Goal: Information Seeking & Learning: Learn about a topic

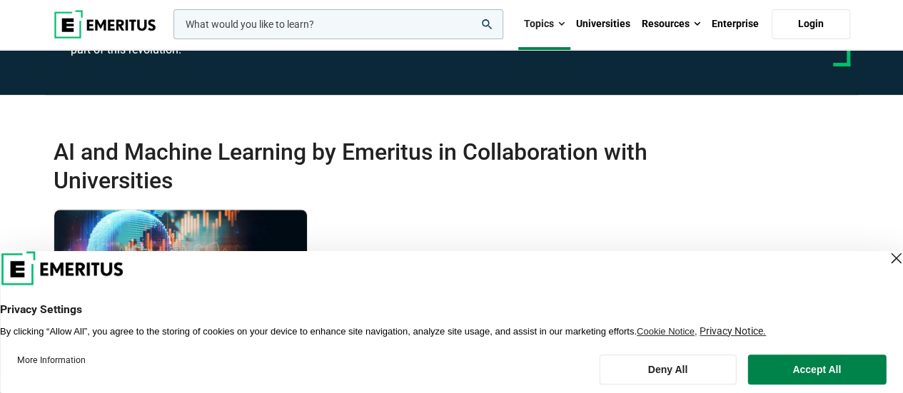
scroll to position [246, 0]
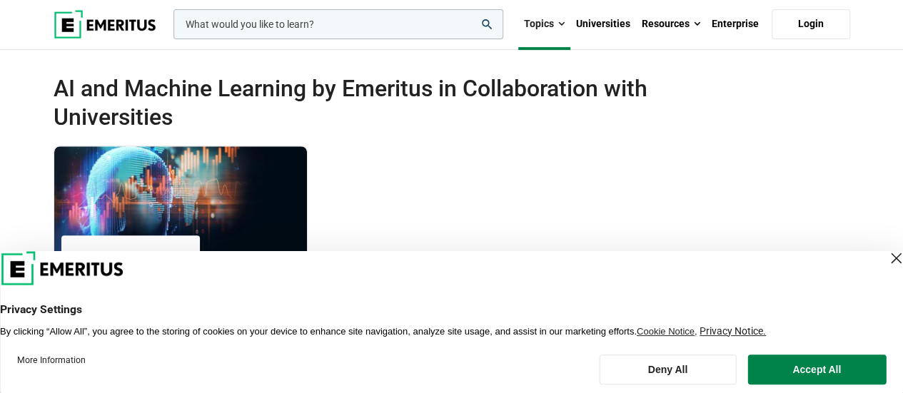
click at [886, 260] on div "Close Layer" at bounding box center [896, 259] width 20 height 20
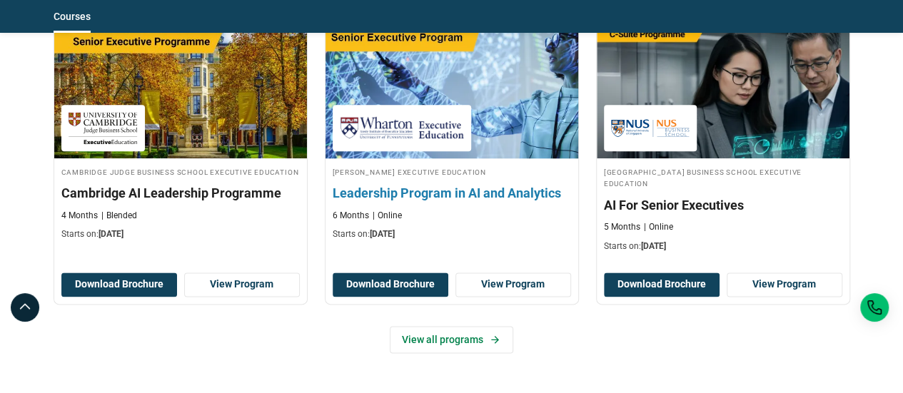
scroll to position [785, 0]
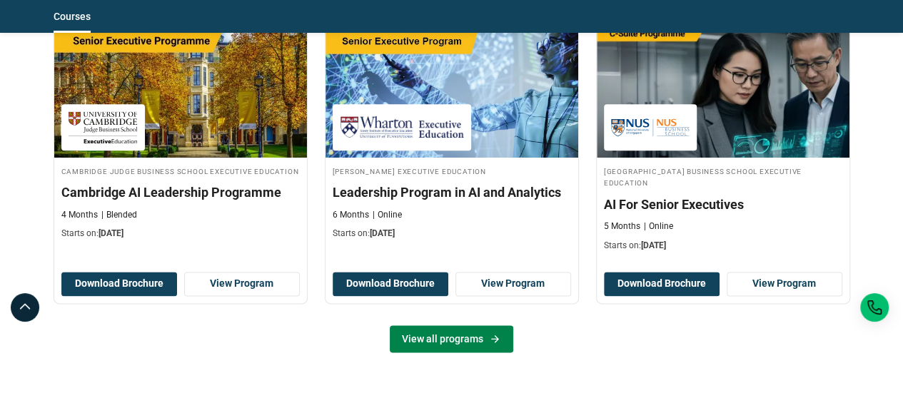
click at [478, 326] on link "View all programs" at bounding box center [452, 339] width 124 height 27
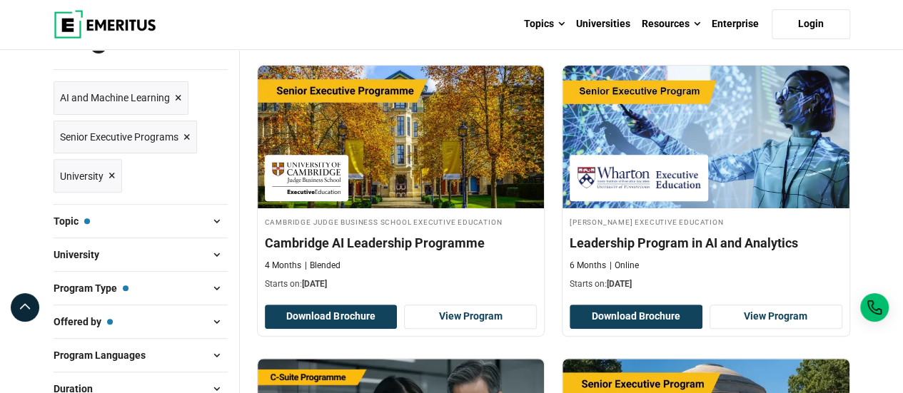
scroll to position [198, 0]
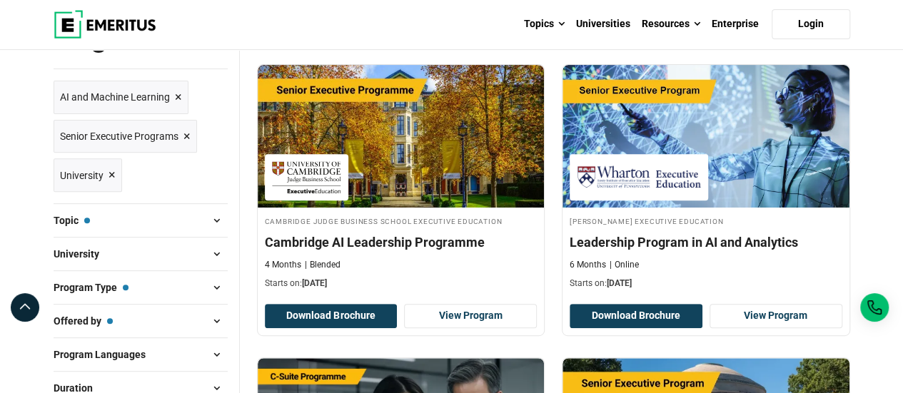
click at [186, 134] on span "×" at bounding box center [187, 136] width 7 height 21
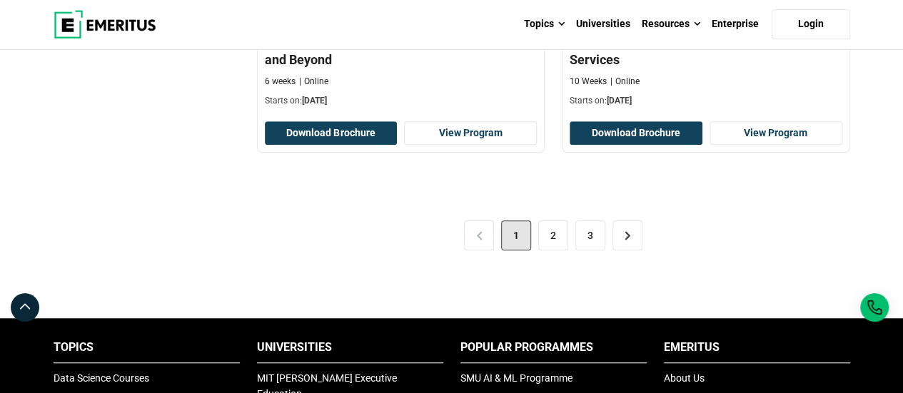
scroll to position [3176, 0]
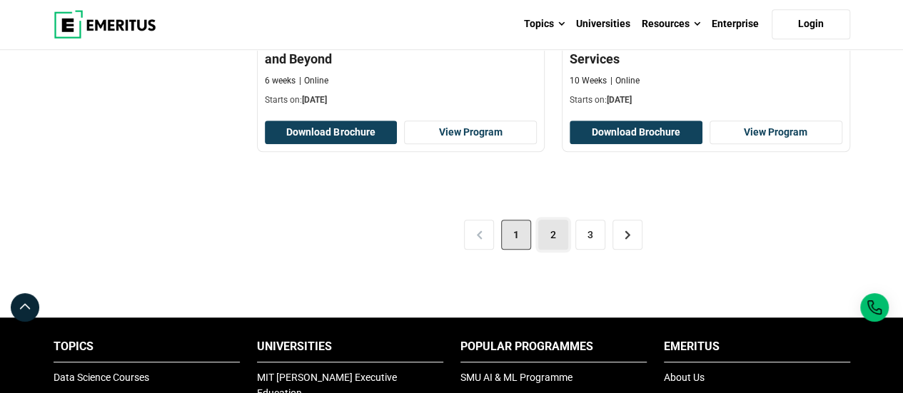
click at [557, 238] on link "2" at bounding box center [553, 235] width 30 height 30
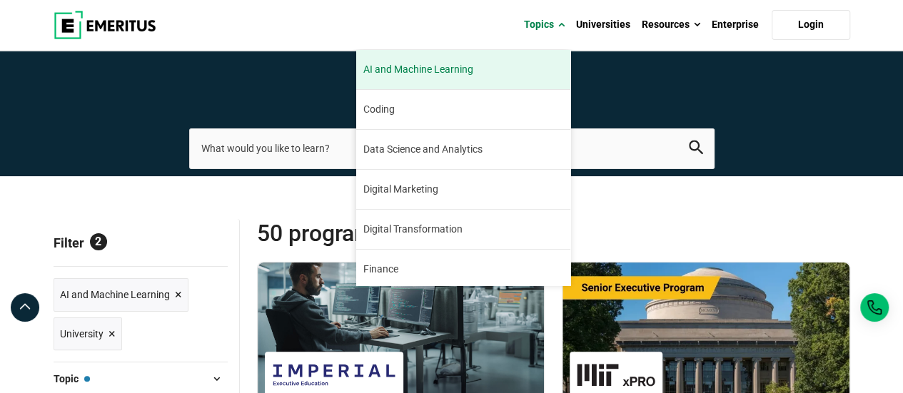
click at [447, 75] on span "AI and Machine Learning" at bounding box center [418, 69] width 110 height 15
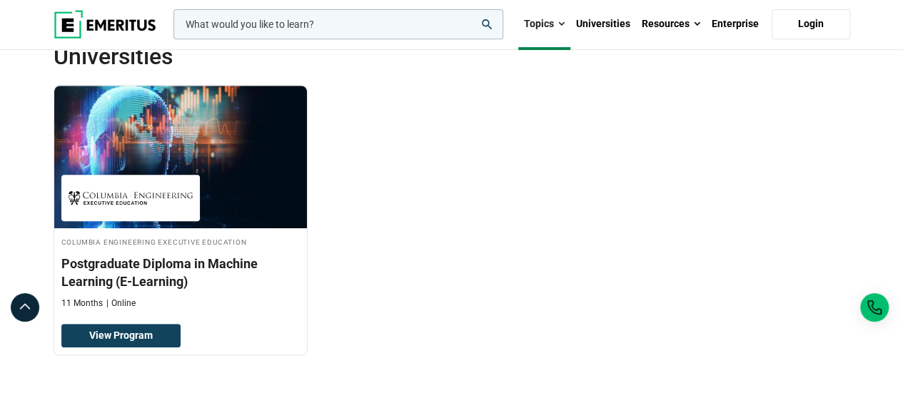
scroll to position [306, 0]
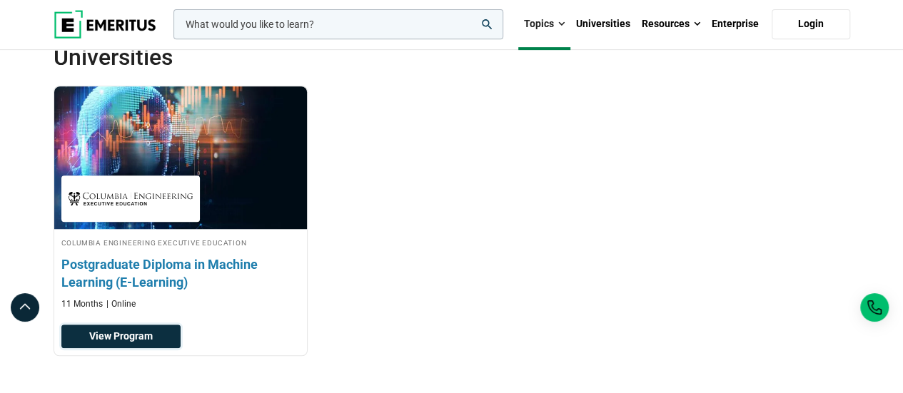
click at [140, 325] on link "View Program" at bounding box center [120, 337] width 119 height 24
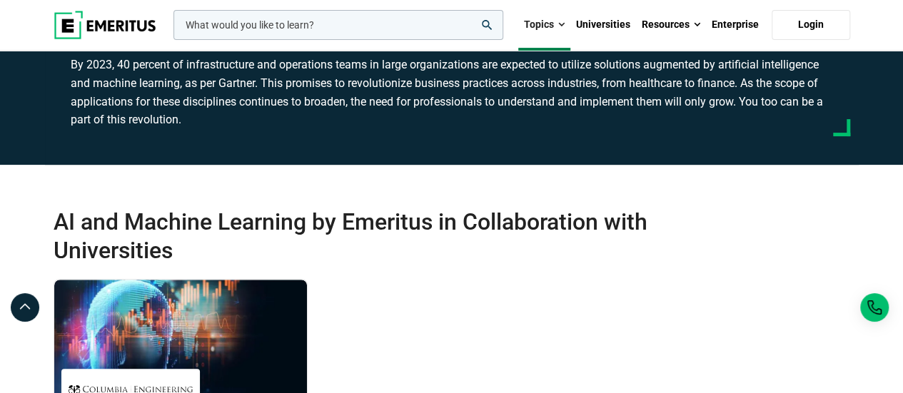
scroll to position [0, 0]
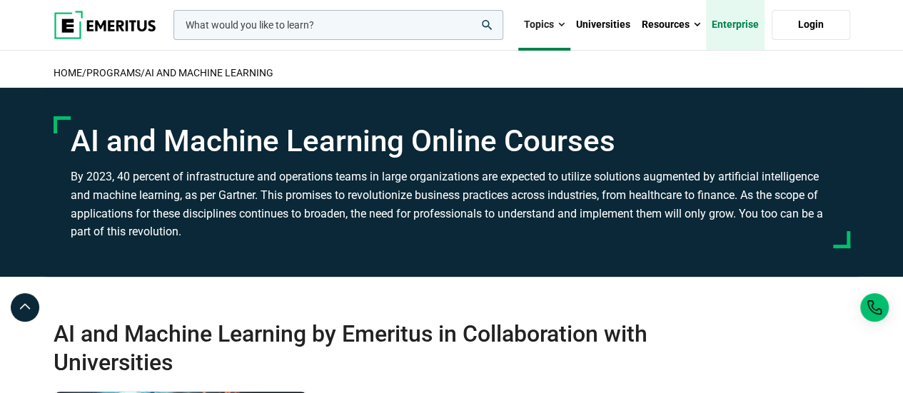
click at [758, 24] on link "Enterprise" at bounding box center [735, 25] width 59 height 50
